Goal: Check status: Check status

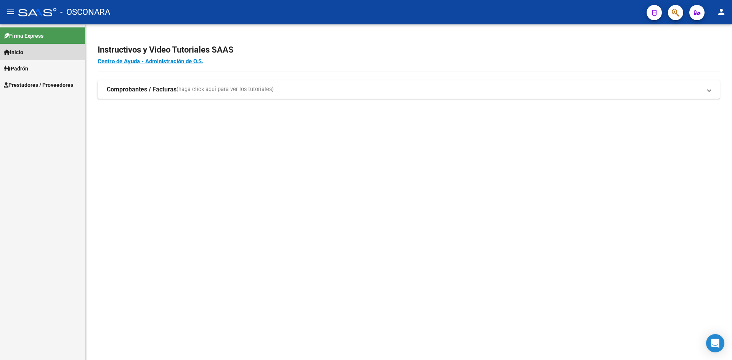
click at [36, 50] on link "Inicio" at bounding box center [42, 52] width 85 height 16
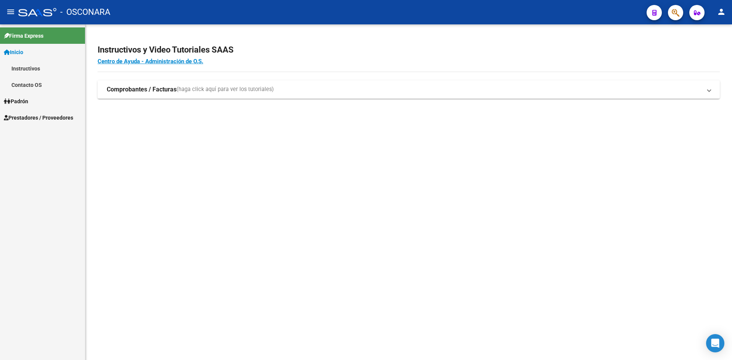
click at [24, 105] on span "Padrón" at bounding box center [16, 101] width 24 height 8
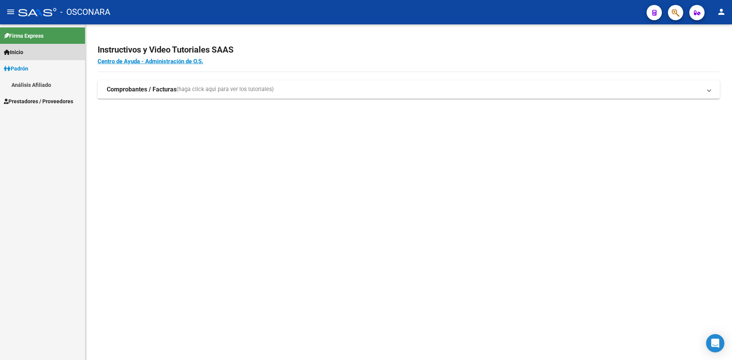
click at [29, 53] on link "Inicio" at bounding box center [42, 52] width 85 height 16
click at [19, 52] on span "Inicio" at bounding box center [13, 52] width 19 height 8
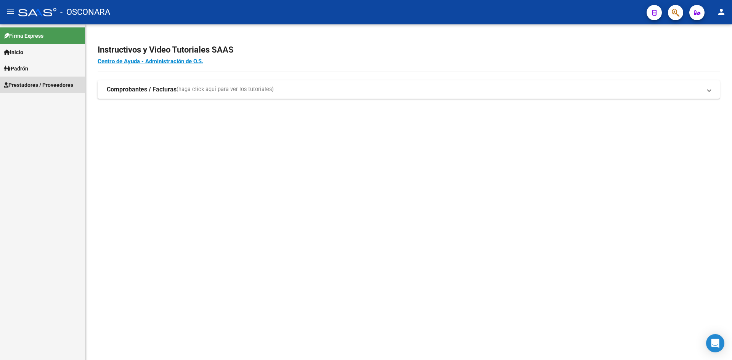
click at [49, 80] on link "Prestadores / Proveedores" at bounding box center [42, 85] width 85 height 16
click at [47, 69] on link "Padrón" at bounding box center [42, 68] width 85 height 16
click at [31, 80] on link "Análisis Afiliado" at bounding box center [42, 85] width 85 height 16
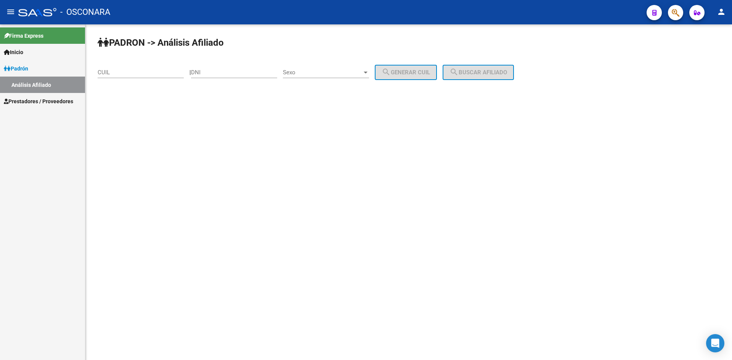
click at [229, 71] on input "DNI" at bounding box center [234, 72] width 86 height 7
type input "29141657"
click at [309, 69] on div "Sexo Sexo" at bounding box center [326, 70] width 86 height 16
click at [310, 72] on span "Masculino" at bounding box center [328, 72] width 74 height 17
click at [425, 67] on button "search Generar CUIL" at bounding box center [406, 72] width 62 height 15
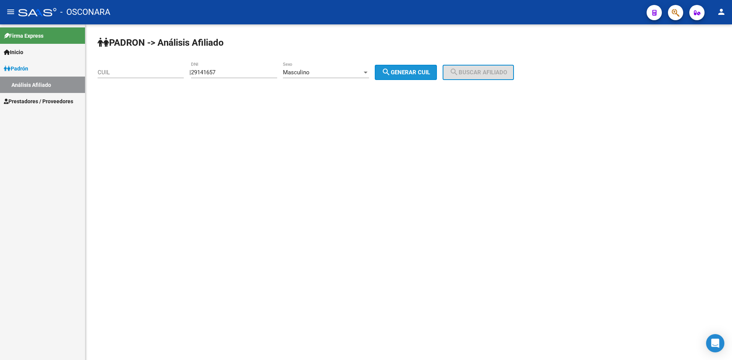
type input "20-29141657-9"
click at [502, 71] on span "search Buscar afiliado" at bounding box center [479, 72] width 58 height 7
